Goal: Find specific page/section: Find specific page/section

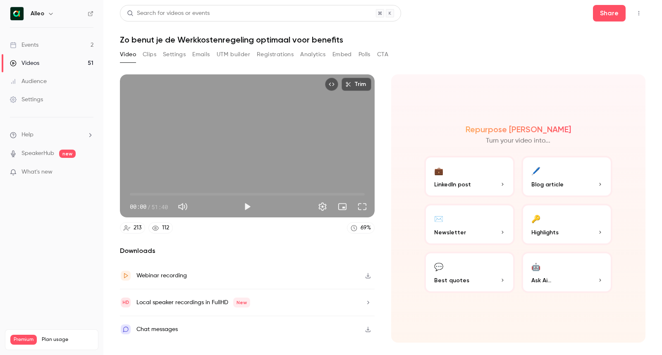
click at [36, 47] on div "Events" at bounding box center [24, 45] width 29 height 8
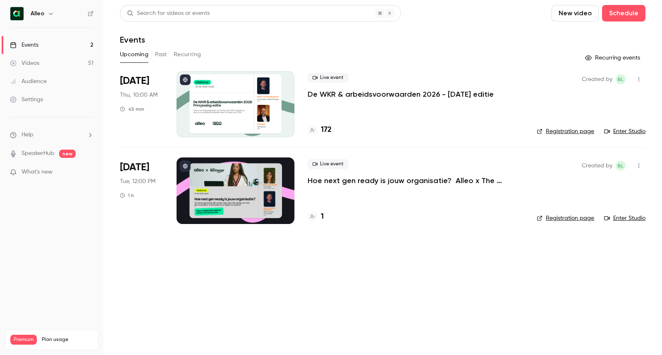
click at [219, 105] on div at bounding box center [236, 104] width 118 height 66
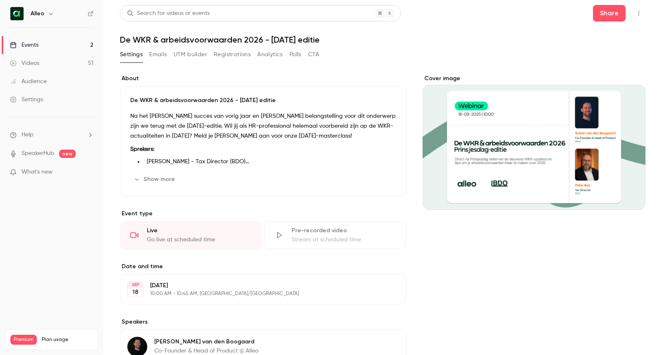
click at [220, 55] on button "Registrations" at bounding box center [232, 54] width 37 height 13
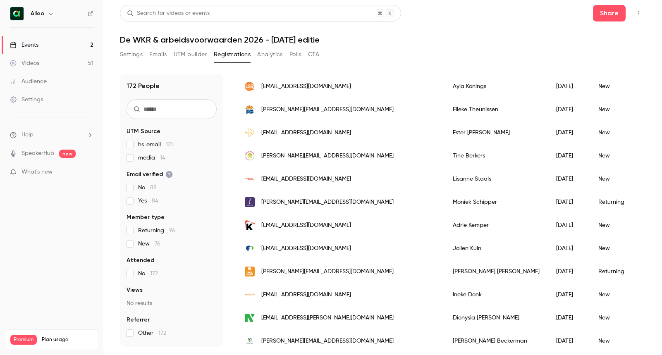
scroll to position [151, 0]
